Goal: Information Seeking & Learning: Learn about a topic

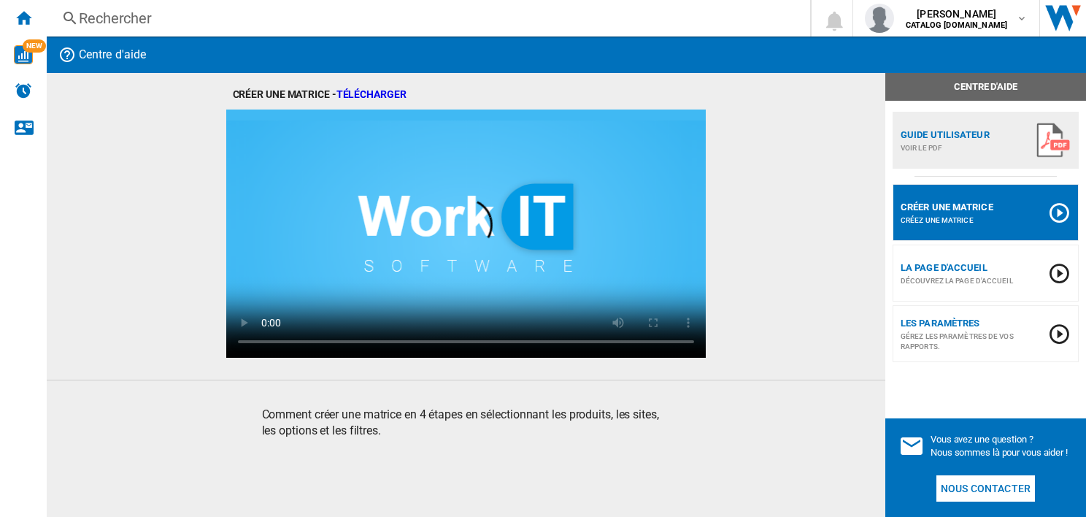
click at [142, 20] on div "Rechercher" at bounding box center [425, 18] width 693 height 20
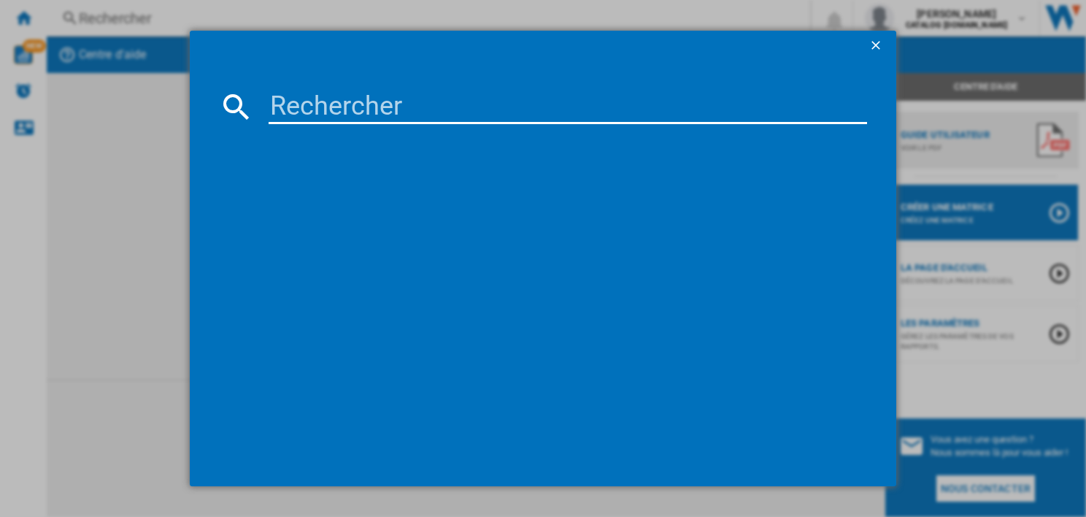
click at [286, 102] on input at bounding box center [568, 106] width 598 height 35
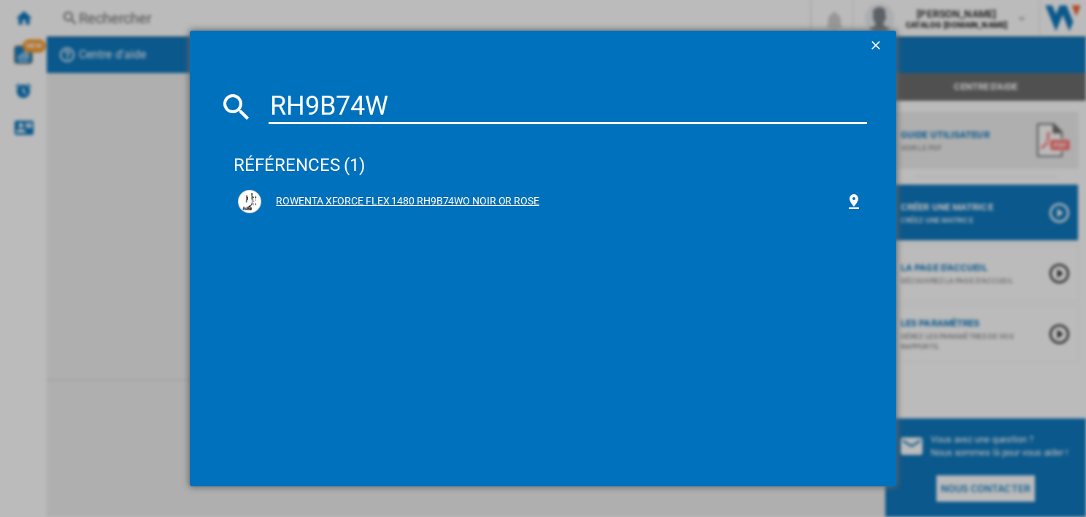
type input "RH9B74W"
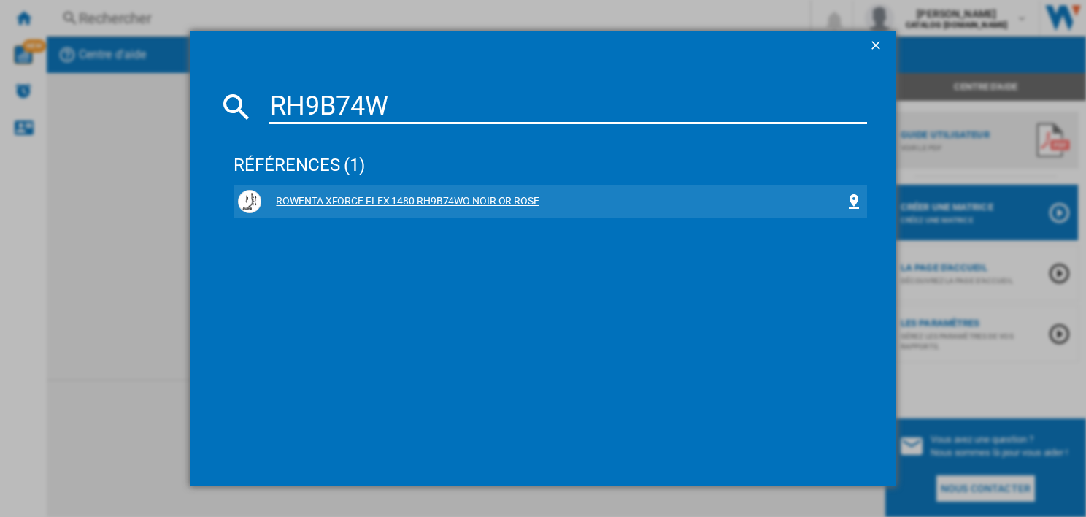
click at [319, 205] on div "ROWENTA XFORCE FLEX 1480 RH9B74WO NOIR OR ROSE" at bounding box center [552, 201] width 583 height 15
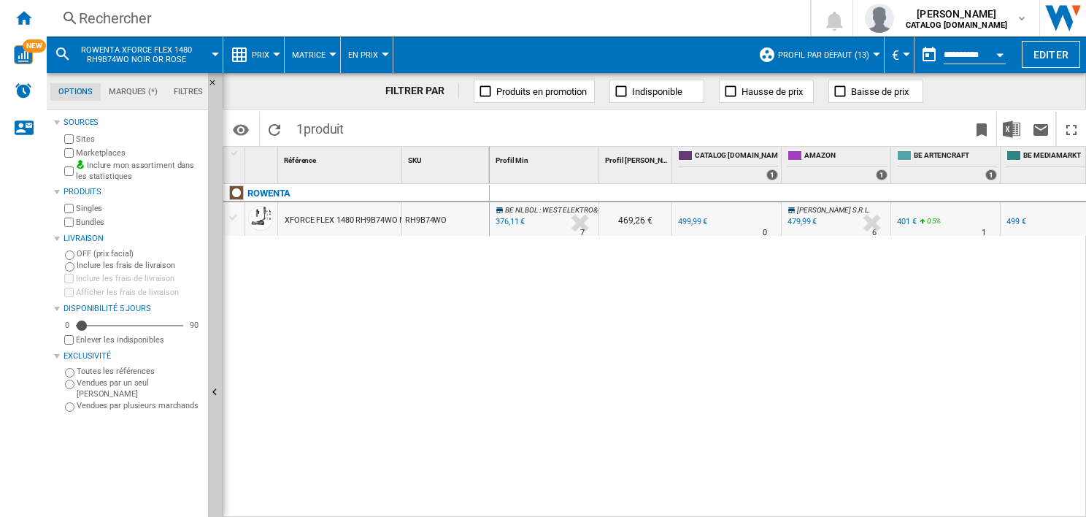
click at [321, 219] on div "XFORCE FLEX 1480 RH9B74WO NOIR OR ROSE" at bounding box center [369, 221] width 169 height 34
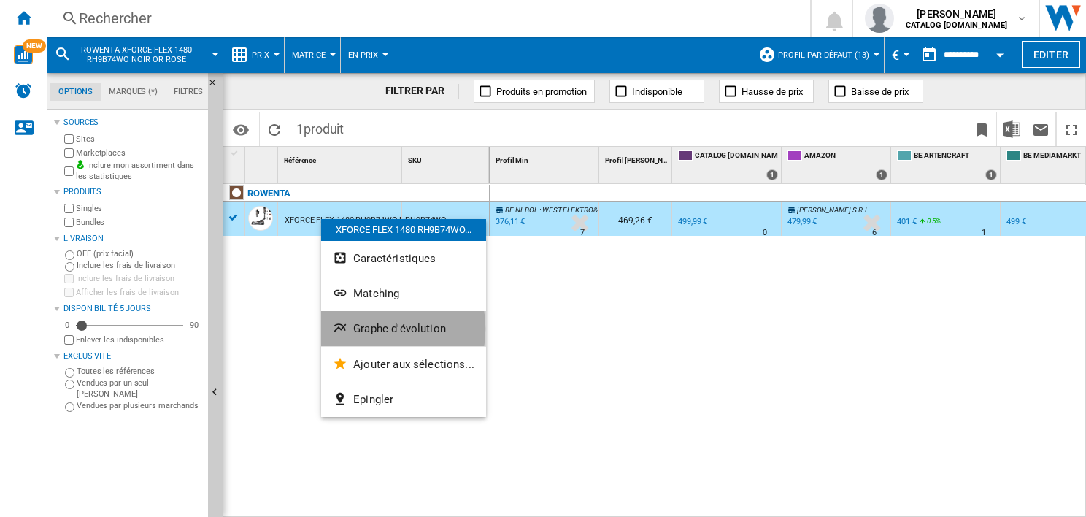
click at [366, 328] on span "Graphe d'évolution" at bounding box center [399, 328] width 93 height 13
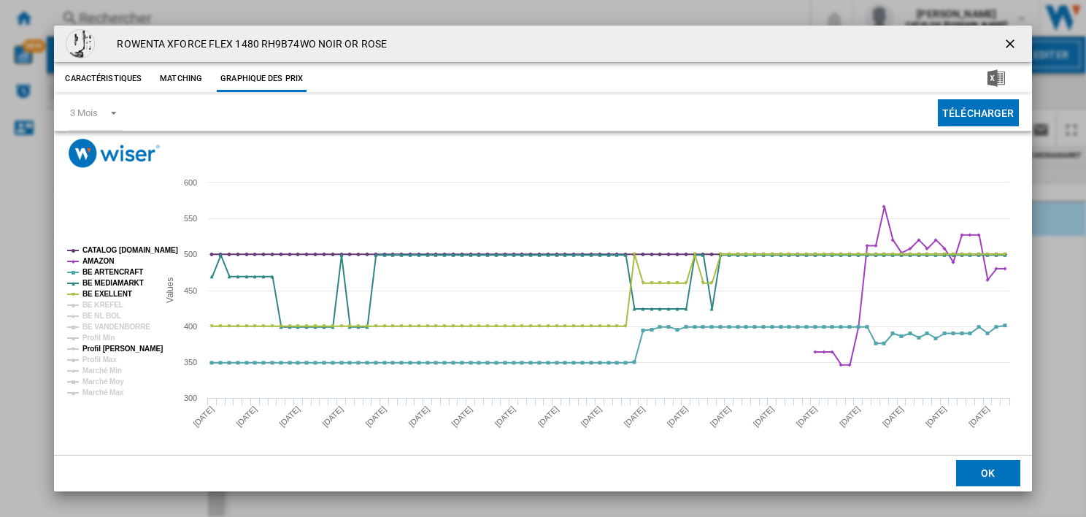
click at [96, 350] on tspan "Profil [PERSON_NAME]" at bounding box center [122, 348] width 80 height 8
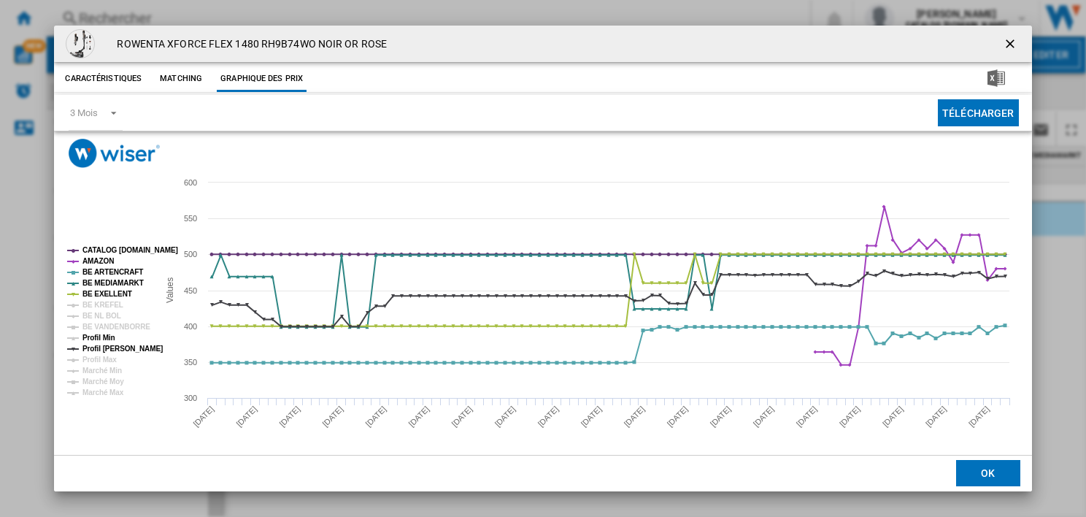
click at [97, 338] on tspan "Profil Min" at bounding box center [98, 338] width 33 height 8
click at [96, 348] on tspan "Profil [PERSON_NAME]" at bounding box center [122, 348] width 80 height 8
